Goal: Information Seeking & Learning: Find specific page/section

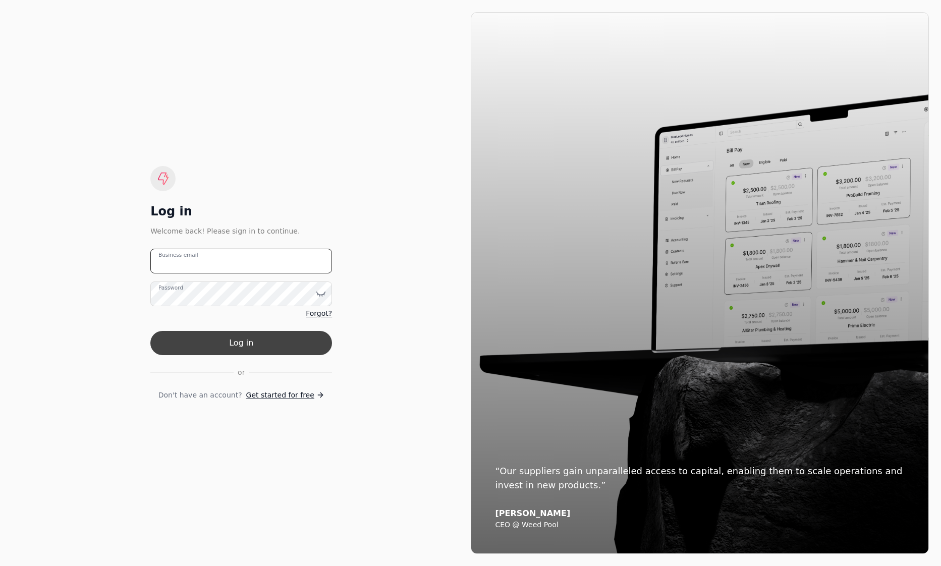
type email "[EMAIL_ADDRESS][DOMAIN_NAME]"
click at [276, 347] on button "Log in" at bounding box center [241, 343] width 182 height 24
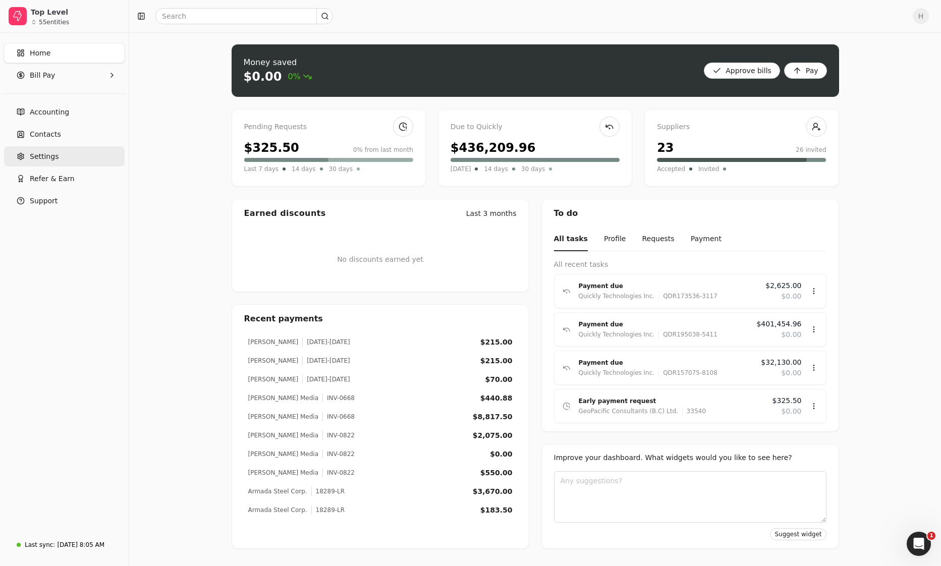
click at [64, 149] on link "Settings" at bounding box center [64, 156] width 121 height 20
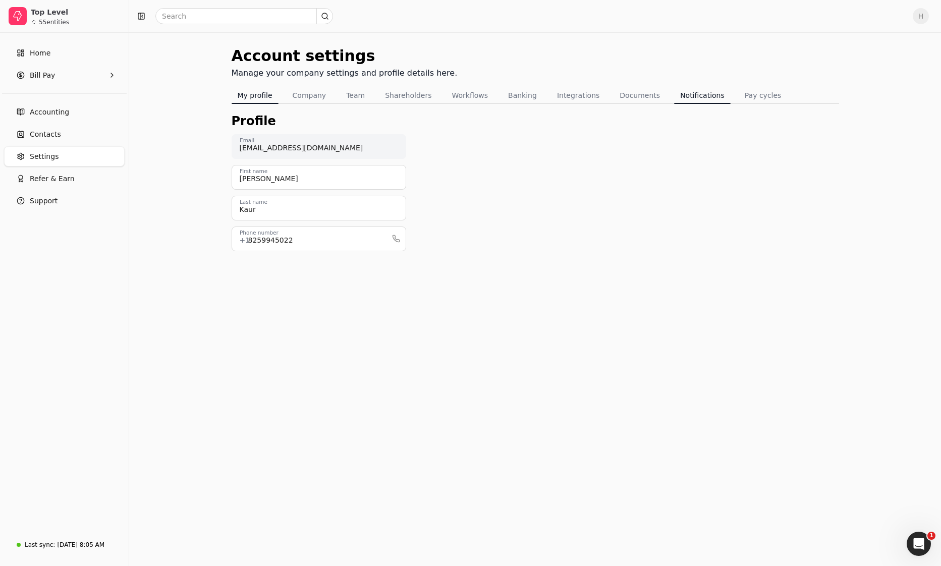
click at [683, 93] on button "Notifications" at bounding box center [702, 95] width 56 height 16
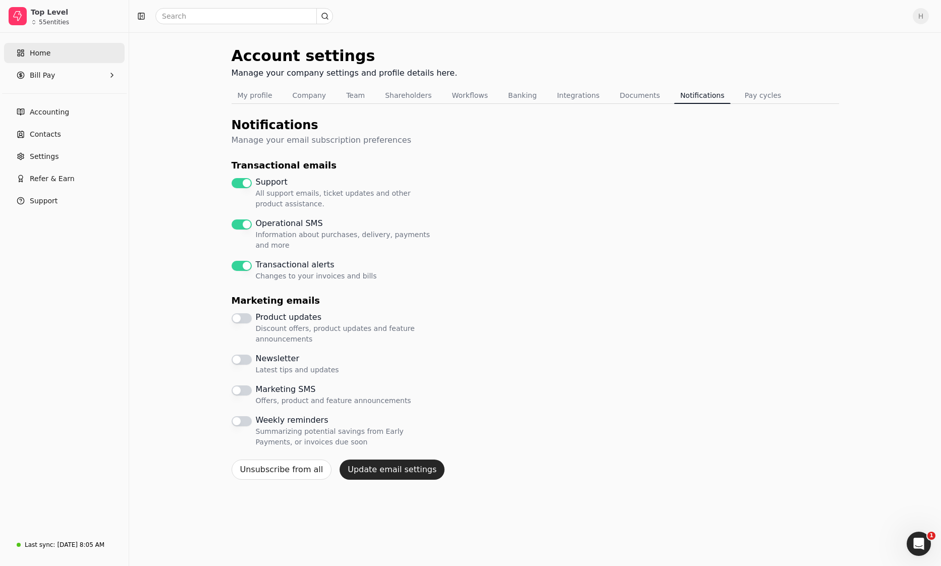
click at [48, 61] on link "Home" at bounding box center [64, 53] width 121 height 20
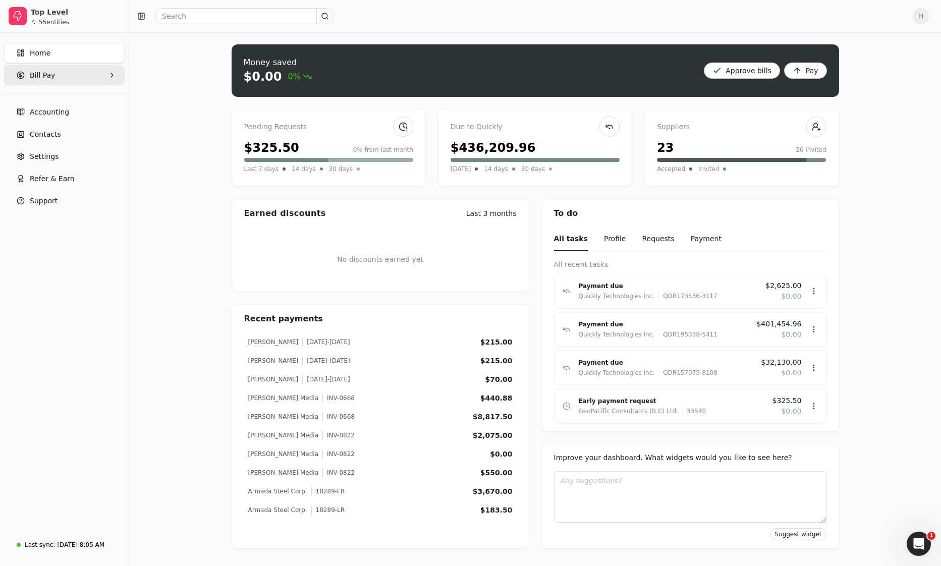
click at [36, 79] on span "Bill Pay" at bounding box center [42, 75] width 25 height 11
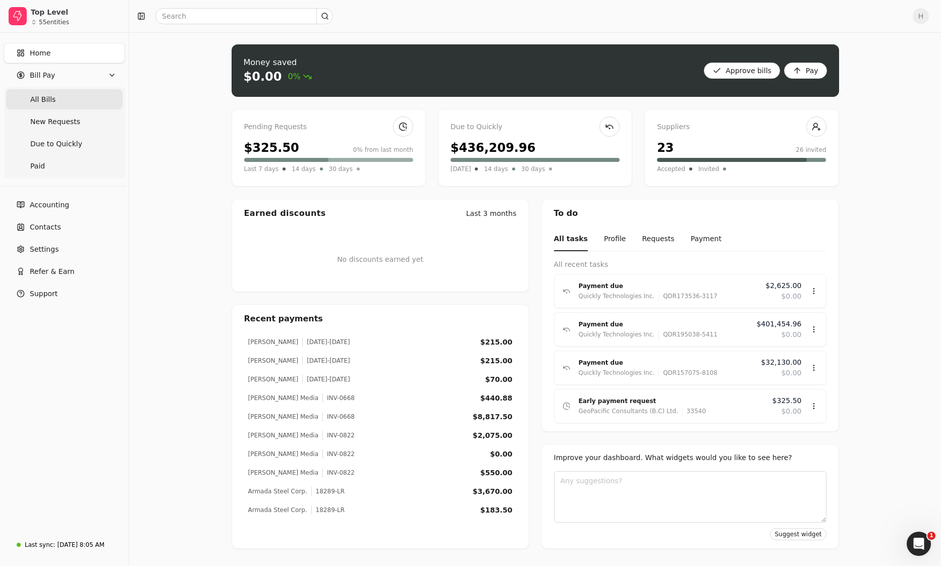
click at [42, 98] on span "All Bills" at bounding box center [42, 99] width 25 height 11
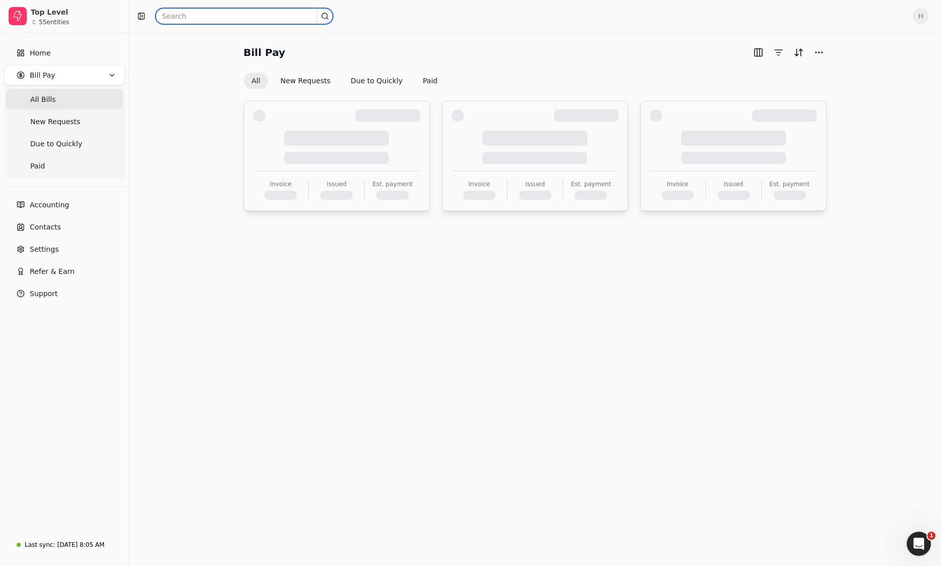
click at [240, 17] on input "text" at bounding box center [244, 16] width 178 height 16
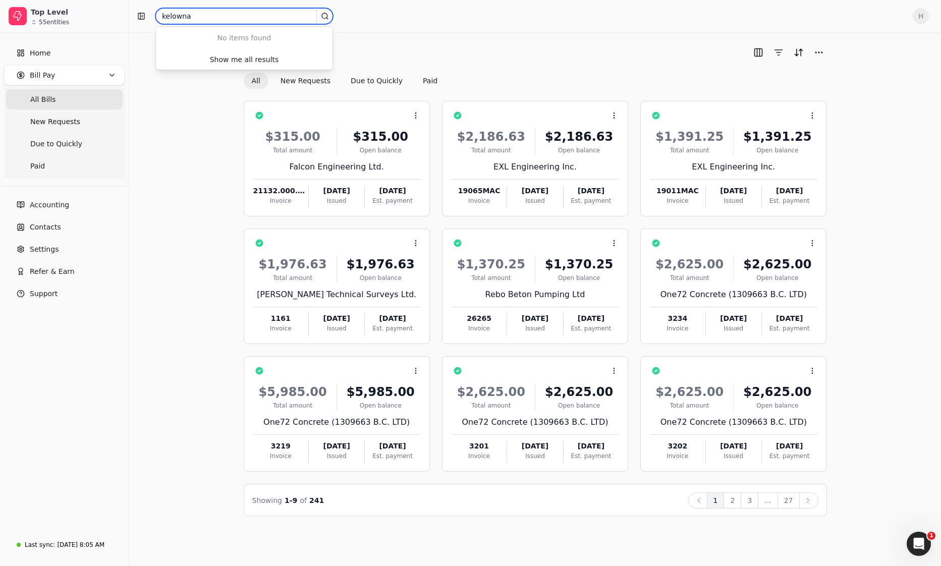
type input "kelowna"
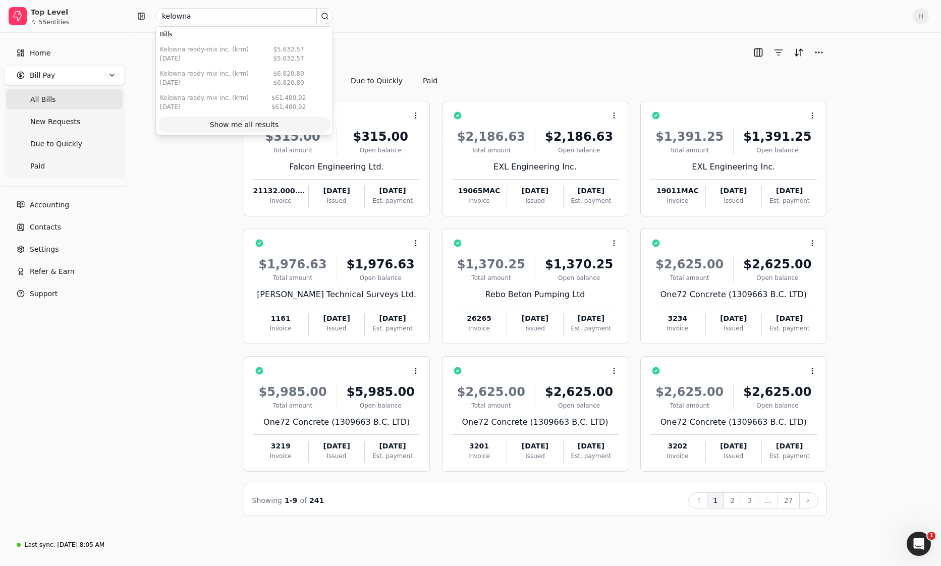
click at [241, 125] on div "Show me all results" at bounding box center [244, 125] width 69 height 11
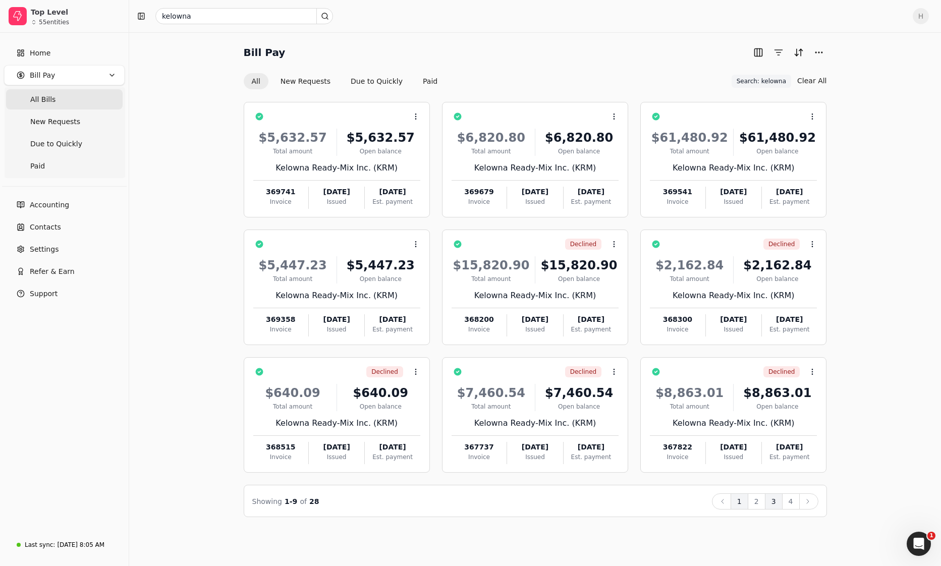
click at [766, 505] on button "3" at bounding box center [774, 501] width 18 height 16
